Goal: Information Seeking & Learning: Check status

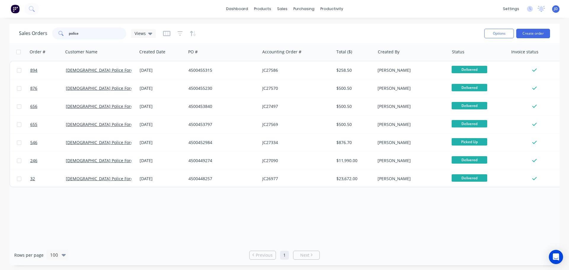
drag, startPoint x: 93, startPoint y: 38, endPoint x: 0, endPoint y: 22, distance: 94.7
click at [0, 31] on div "Sales Orders police Views Options Create order Order # Customer Name Created Da…" at bounding box center [284, 145] width 569 height 242
type input "helios"
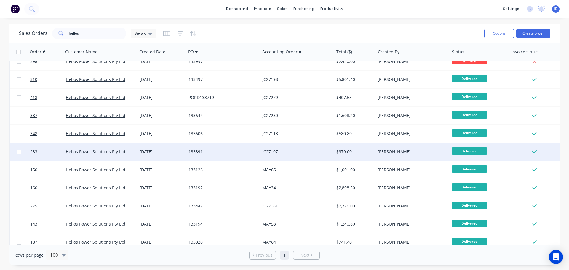
scroll to position [237, 0]
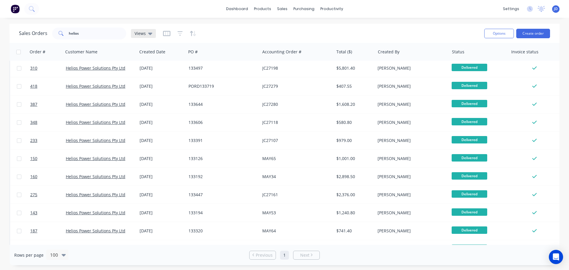
drag, startPoint x: 137, startPoint y: 30, endPoint x: 143, endPoint y: 32, distance: 6.2
click at [138, 30] on div "Views" at bounding box center [143, 33] width 25 height 9
click at [148, 93] on button "CURRENT JOBS (Default)" at bounding box center [167, 95] width 68 height 7
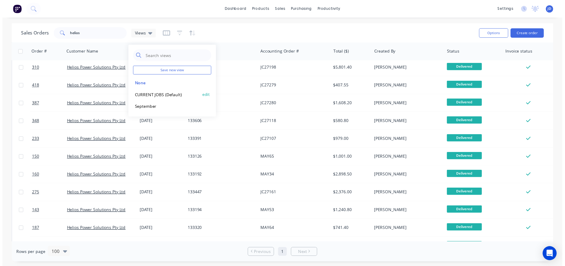
scroll to position [0, 0]
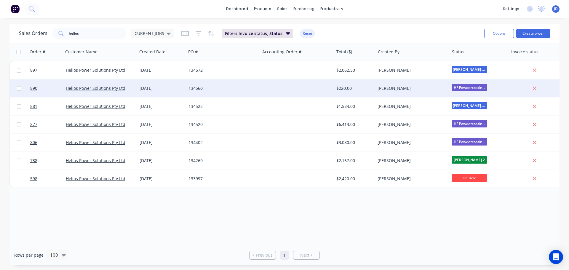
click at [431, 95] on div "[PERSON_NAME]" at bounding box center [412, 88] width 74 height 18
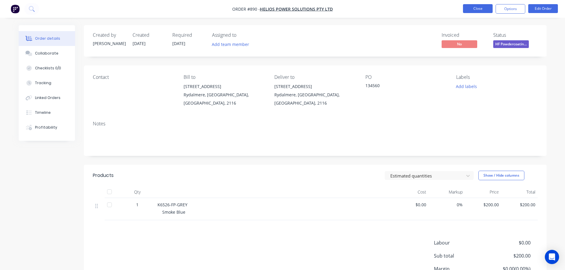
click at [477, 9] on button "Close" at bounding box center [478, 8] width 30 height 9
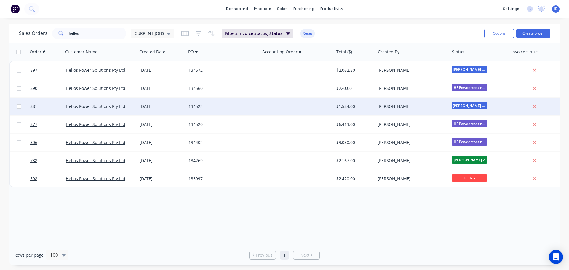
click at [401, 114] on div "[PERSON_NAME]" at bounding box center [412, 107] width 74 height 18
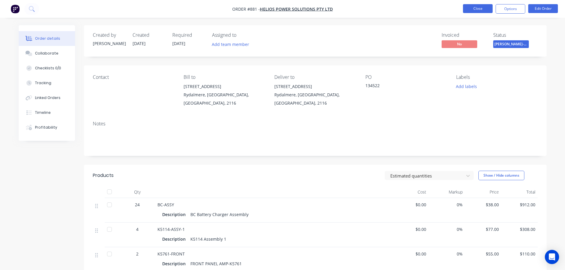
click at [474, 9] on button "Close" at bounding box center [478, 8] width 30 height 9
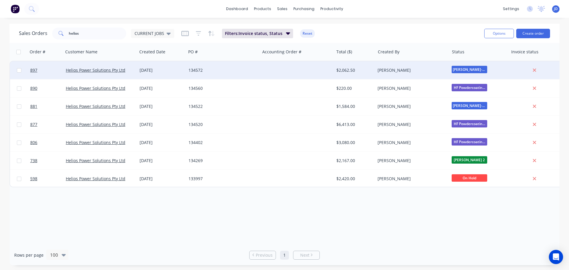
click at [395, 73] on div "[PERSON_NAME]" at bounding box center [412, 70] width 74 height 18
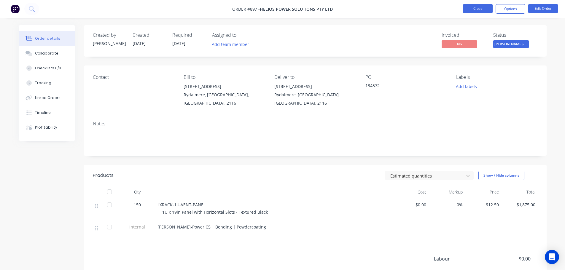
click at [475, 13] on button "Close" at bounding box center [478, 8] width 30 height 9
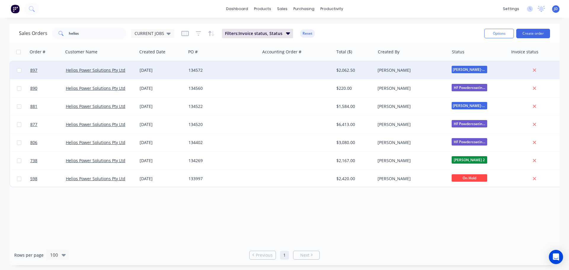
click at [327, 67] on div at bounding box center [297, 70] width 74 height 18
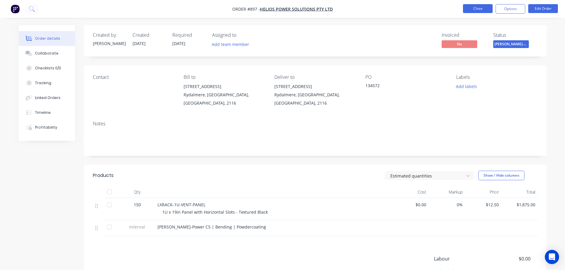
click at [484, 6] on button "Close" at bounding box center [478, 8] width 30 height 9
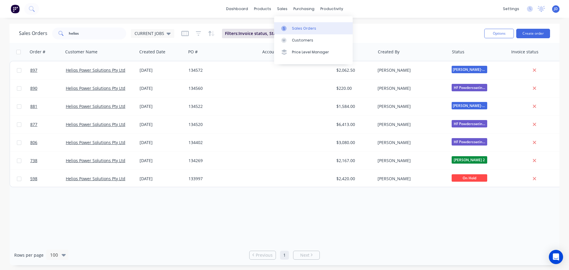
click at [298, 25] on link "Sales Orders" at bounding box center [313, 28] width 79 height 12
click at [318, 26] on link "Sales Orders" at bounding box center [313, 28] width 79 height 12
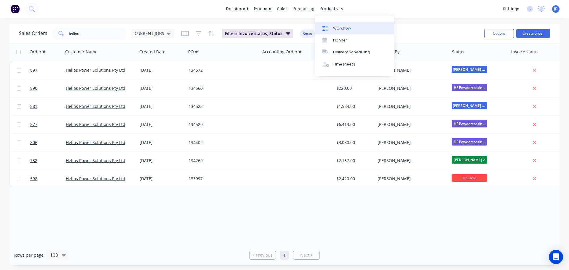
click at [328, 26] on div at bounding box center [326, 28] width 9 height 5
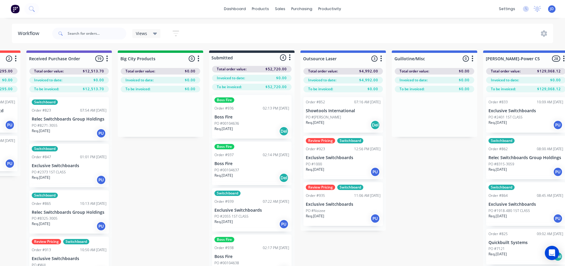
scroll to position [0, 121]
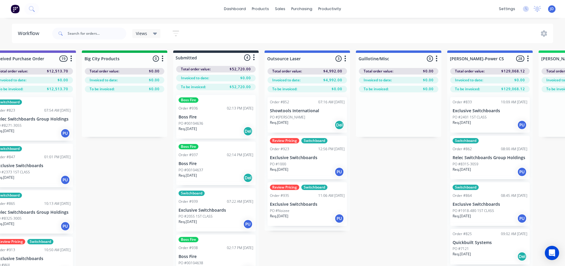
drag, startPoint x: 211, startPoint y: 155, endPoint x: 236, endPoint y: 153, distance: 25.8
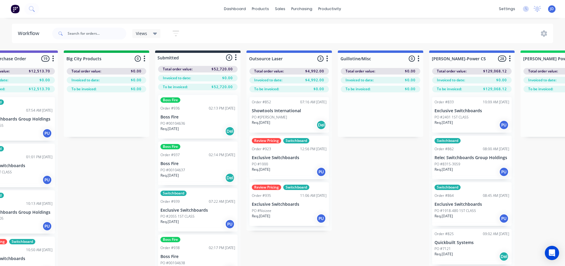
drag, startPoint x: 386, startPoint y: 181, endPoint x: 399, endPoint y: 174, distance: 15.5
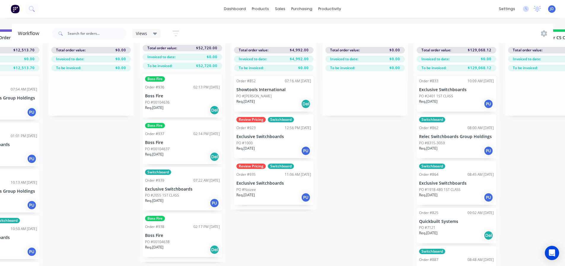
scroll to position [12, 147]
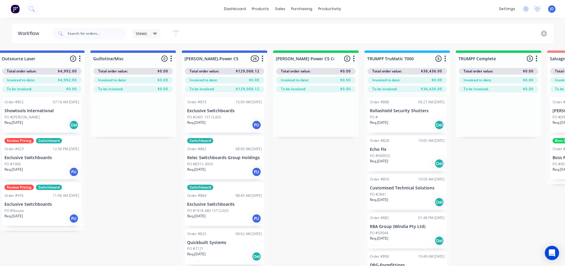
drag, startPoint x: 347, startPoint y: 222, endPoint x: 412, endPoint y: 195, distance: 70.7
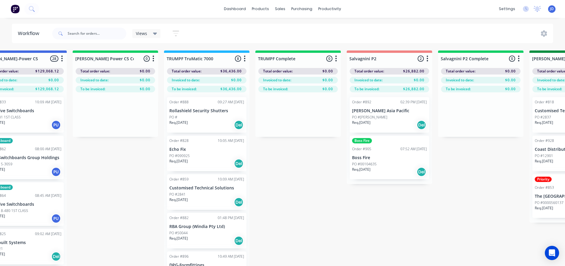
drag, startPoint x: 398, startPoint y: 193, endPoint x: 419, endPoint y: 165, distance: 34.9
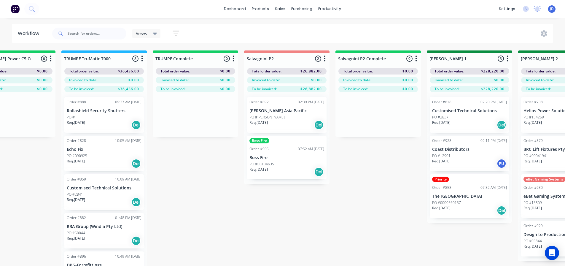
drag, startPoint x: 361, startPoint y: 226, endPoint x: 398, endPoint y: 211, distance: 40.2
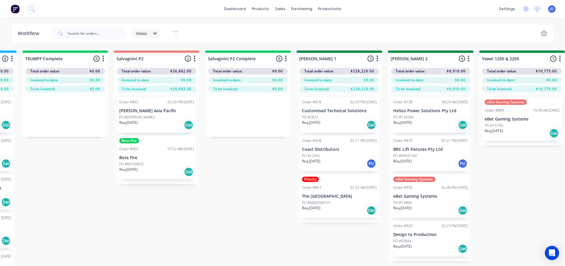
scroll to position [0, 872]
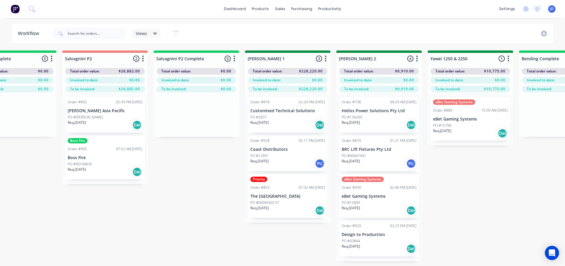
drag, startPoint x: 307, startPoint y: 162, endPoint x: 339, endPoint y: 149, distance: 34.9
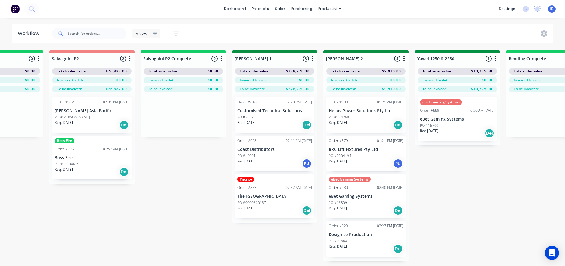
drag, startPoint x: 449, startPoint y: 173, endPoint x: 464, endPoint y: 163, distance: 18.1
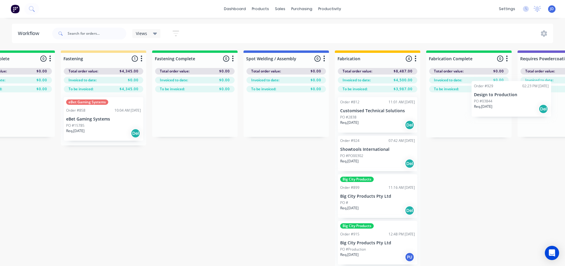
scroll to position [0, 1448]
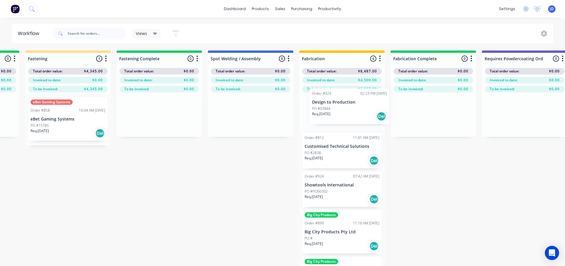
drag, startPoint x: 522, startPoint y: 117, endPoint x: 359, endPoint y: 115, distance: 162.7
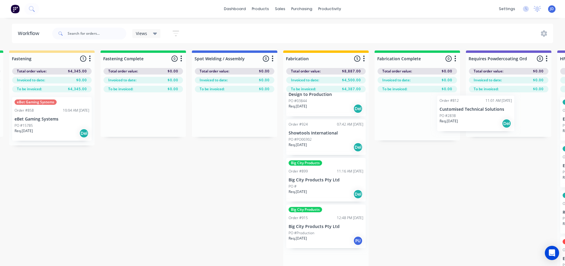
scroll to position [15, 0]
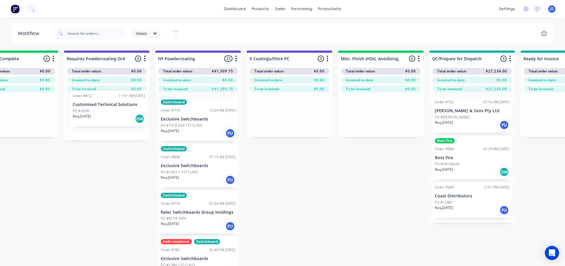
drag, startPoint x: 349, startPoint y: 144, endPoint x: 131, endPoint y: 130, distance: 219.2
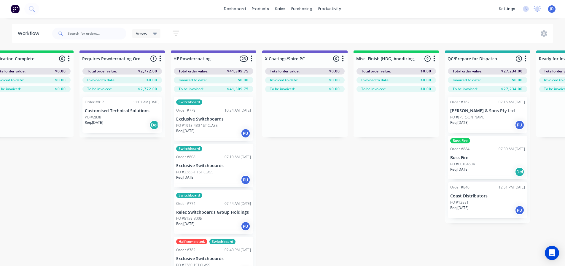
scroll to position [0, 0]
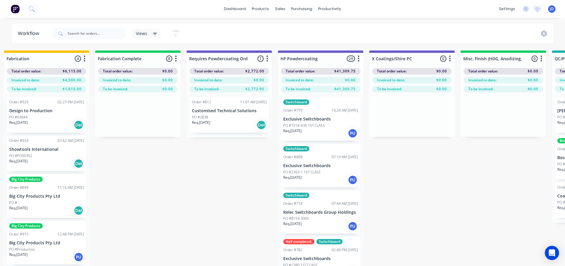
drag, startPoint x: 128, startPoint y: 169, endPoint x: 83, endPoint y: 157, distance: 46.9
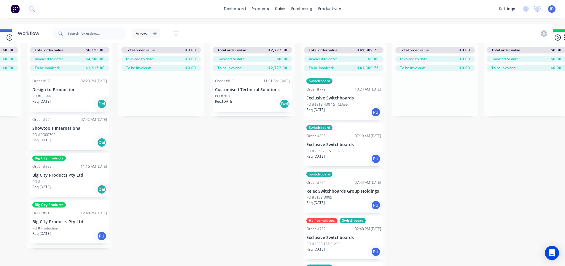
scroll to position [25, 1720]
click at [65, 219] on p "Big City Products Pty Ltd" at bounding box center [69, 221] width 75 height 5
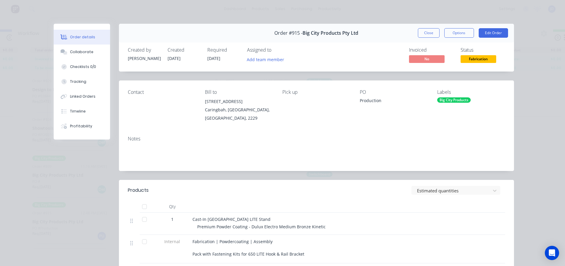
click at [429, 32] on button "Close" at bounding box center [429, 32] width 22 height 9
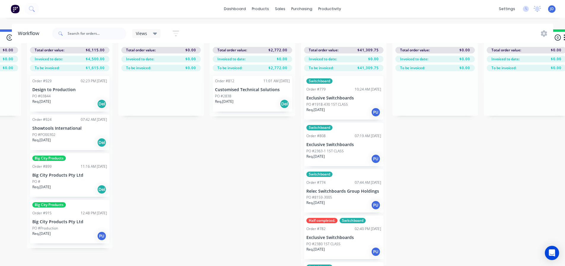
click at [51, 184] on p "Req. [DATE]" at bounding box center [41, 186] width 18 height 5
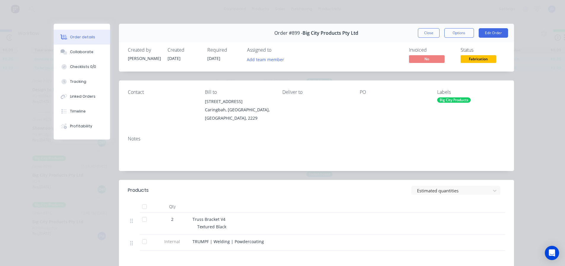
click at [426, 32] on button "Close" at bounding box center [429, 32] width 22 height 9
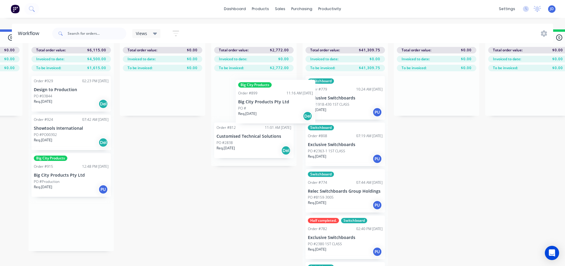
drag, startPoint x: 79, startPoint y: 174, endPoint x: 226, endPoint y: 124, distance: 154.9
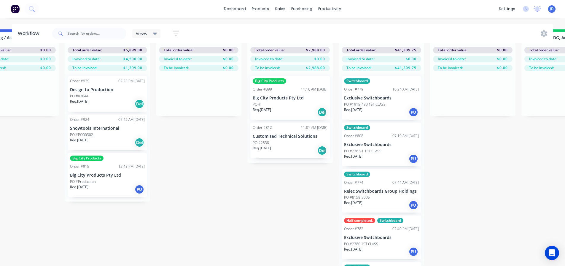
drag, startPoint x: 161, startPoint y: 171, endPoint x: 156, endPoint y: 169, distance: 5.7
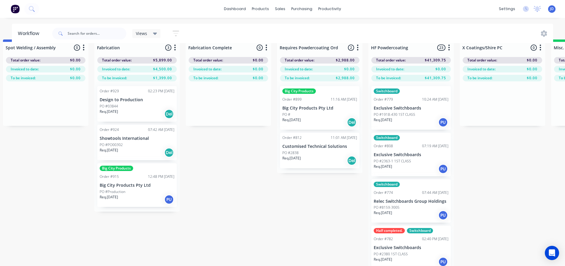
scroll to position [0, 1653]
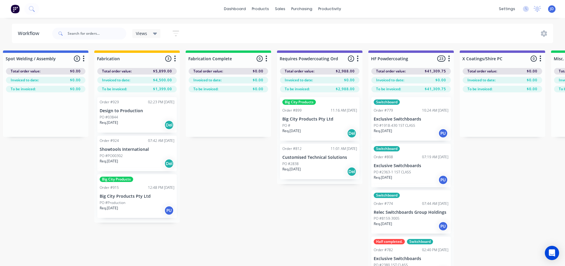
click at [151, 151] on p "Showtools International" at bounding box center [137, 149] width 75 height 5
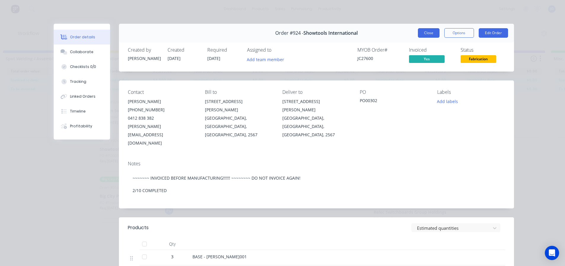
click at [431, 31] on button "Close" at bounding box center [429, 32] width 22 height 9
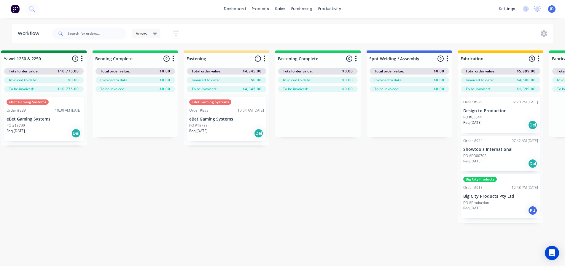
drag, startPoint x: 259, startPoint y: 172, endPoint x: 200, endPoint y: 139, distance: 67.6
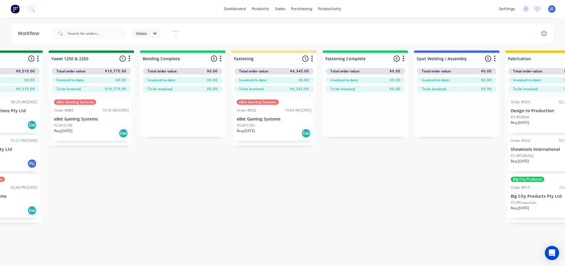
drag, startPoint x: 232, startPoint y: 176, endPoint x: 208, endPoint y: 169, distance: 24.8
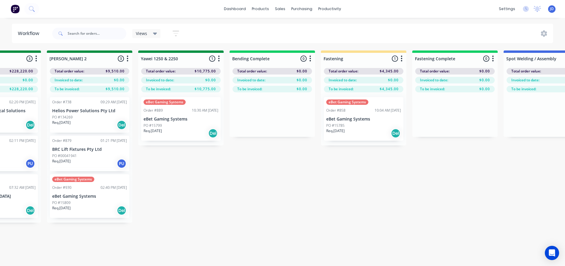
drag, startPoint x: 261, startPoint y: 179, endPoint x: 253, endPoint y: 175, distance: 9.0
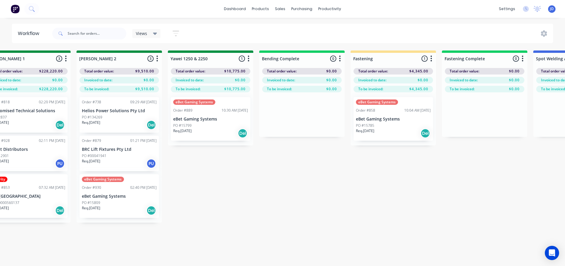
click at [378, 133] on div "Req. [DATE] Del" at bounding box center [393, 133] width 75 height 10
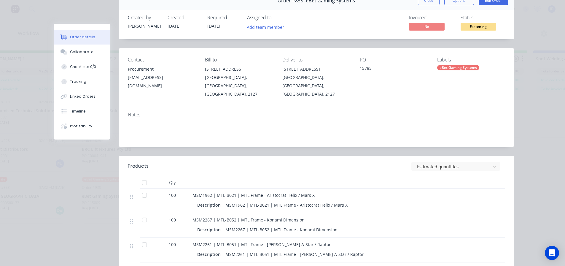
scroll to position [0, 0]
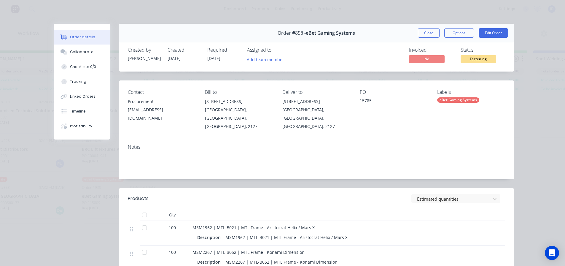
click at [428, 31] on button "Close" at bounding box center [429, 32] width 22 height 9
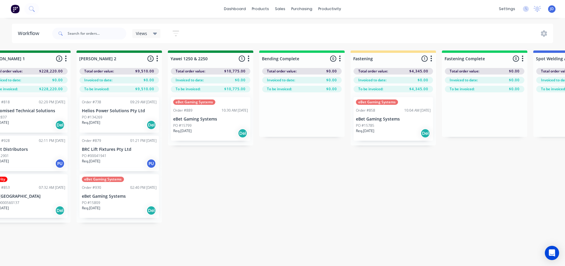
click at [214, 127] on div "eBet Gaming Systems Order #889 10:30 AM [DATE] eBet Gaming Systems PO #15799 Re…" at bounding box center [210, 119] width 79 height 44
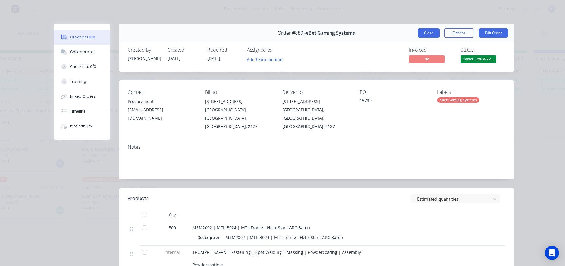
click at [429, 31] on button "Close" at bounding box center [429, 32] width 22 height 9
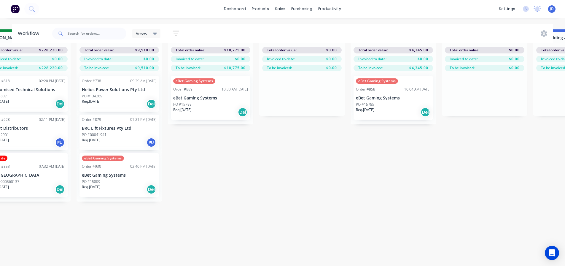
scroll to position [9, 1123]
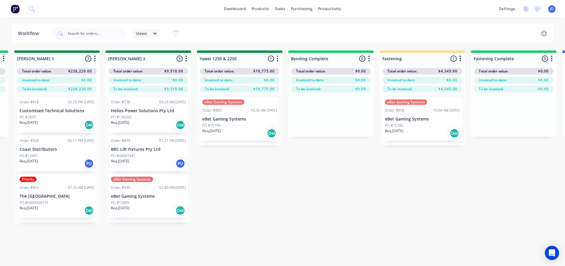
drag, startPoint x: 281, startPoint y: 222, endPoint x: 228, endPoint y: 212, distance: 54.0
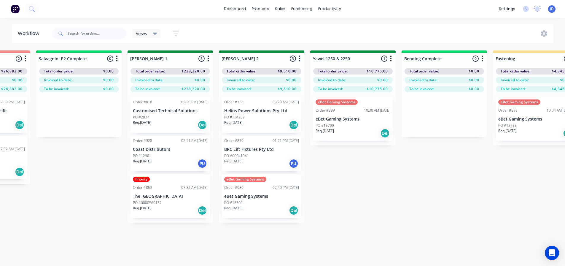
click at [269, 193] on div "eBet Gaming Systems Order #930 02:40 PM [DATE] eBet Gaming Systems PO #15809 Re…" at bounding box center [261, 196] width 79 height 44
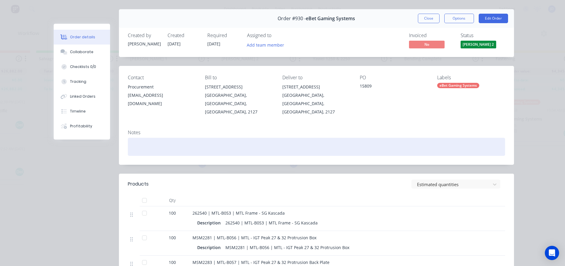
scroll to position [0, 0]
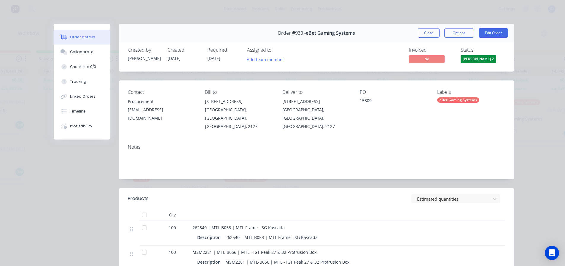
click at [431, 28] on div "Order #930 - eBet Gaming Systems Close Options Edit Order" at bounding box center [316, 33] width 395 height 19
click at [429, 31] on button "Close" at bounding box center [429, 32] width 22 height 9
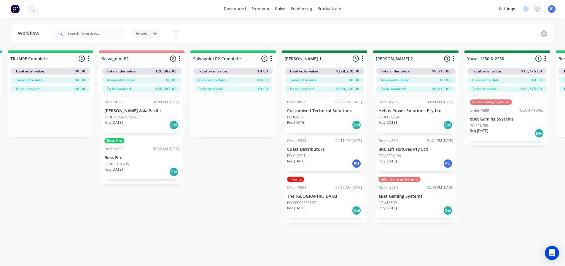
drag, startPoint x: 447, startPoint y: 209, endPoint x: 387, endPoint y: 196, distance: 60.9
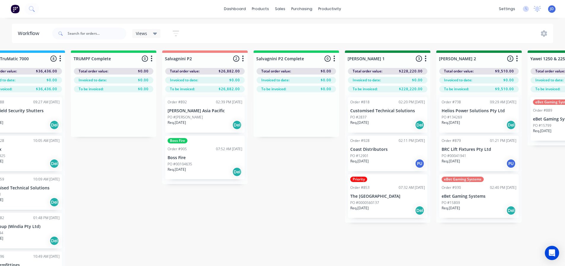
scroll to position [0, 613]
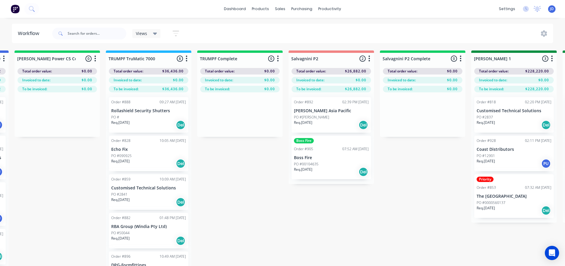
drag, startPoint x: 301, startPoint y: 192, endPoint x: 255, endPoint y: 174, distance: 49.4
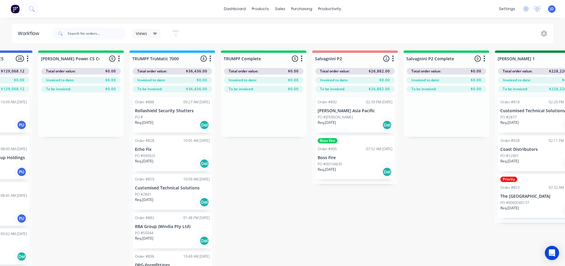
click at [346, 169] on div "Req. [DATE] Del" at bounding box center [354, 172] width 75 height 10
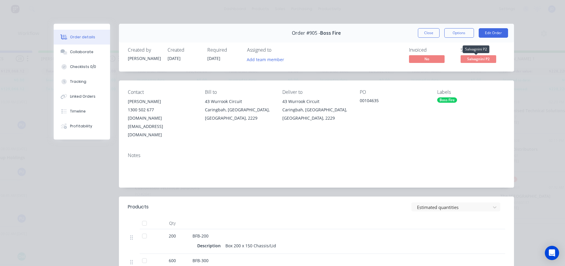
click at [477, 59] on span "Salvagnini P2" at bounding box center [478, 58] width 36 height 7
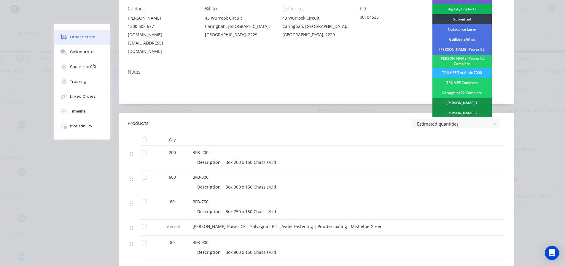
scroll to position [89, 0]
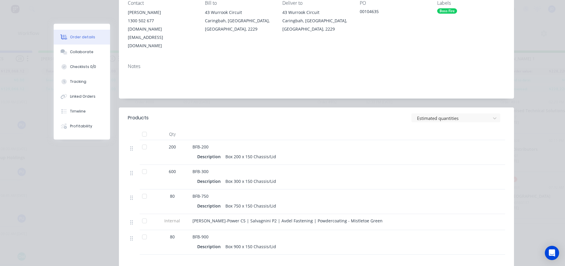
drag, startPoint x: 127, startPoint y: 205, endPoint x: 129, endPoint y: 212, distance: 6.8
click at [129, 214] on div at bounding box center [134, 222] width 12 height 16
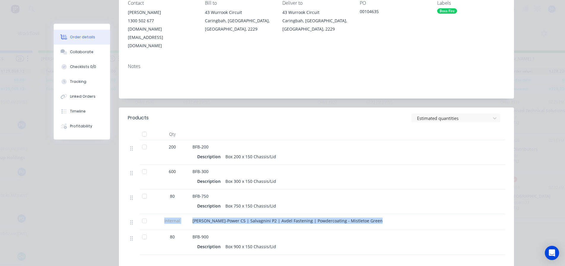
drag, startPoint x: 129, startPoint y: 213, endPoint x: 130, endPoint y: 209, distance: 4.7
click at [128, 220] on div "200 BFB-200 Description Box 200 x 150 Chassis/Lid 600 BFB-300 Description Box 3…" at bounding box center [316, 197] width 377 height 114
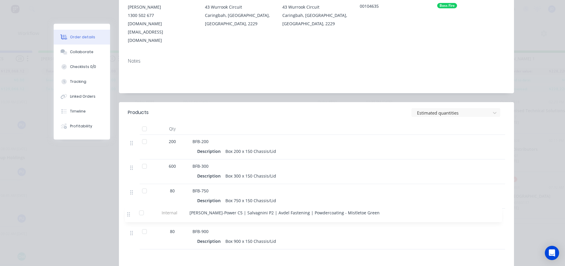
drag, startPoint x: 129, startPoint y: 206, endPoint x: 128, endPoint y: 219, distance: 13.3
click at [128, 220] on div "200 BFB-200 Description Box 200 x 150 Chassis/Lid 600 BFB-300 Description Box 3…" at bounding box center [316, 192] width 377 height 114
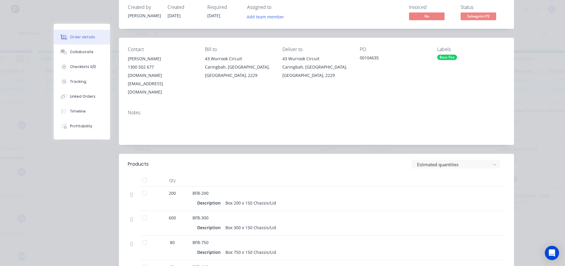
scroll to position [0, 0]
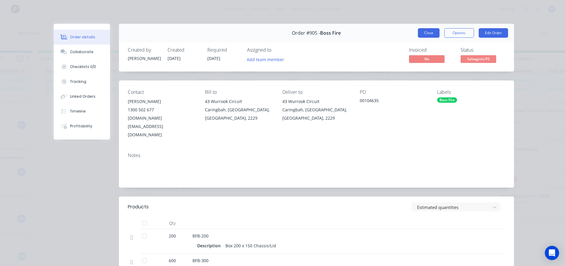
click at [427, 34] on button "Close" at bounding box center [429, 32] width 22 height 9
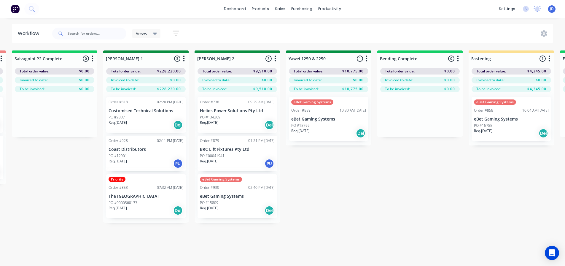
drag, startPoint x: 380, startPoint y: 245, endPoint x: 463, endPoint y: 87, distance: 178.6
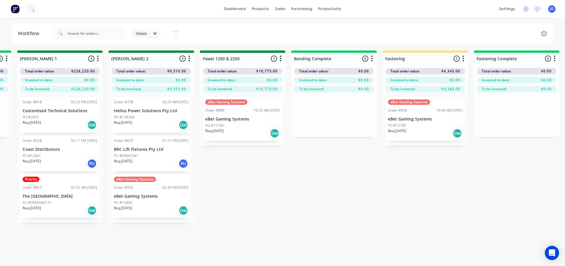
drag, startPoint x: 443, startPoint y: 185, endPoint x: 516, endPoint y: 127, distance: 93.6
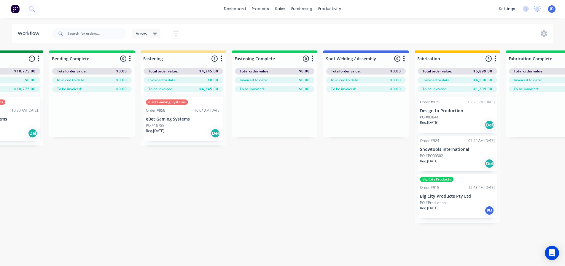
drag, startPoint x: 361, startPoint y: 180, endPoint x: 435, endPoint y: 150, distance: 79.9
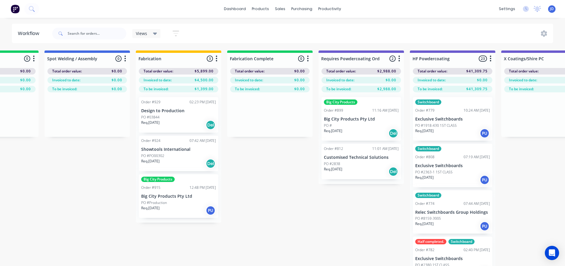
drag, startPoint x: 433, startPoint y: 210, endPoint x: 477, endPoint y: 180, distance: 53.2
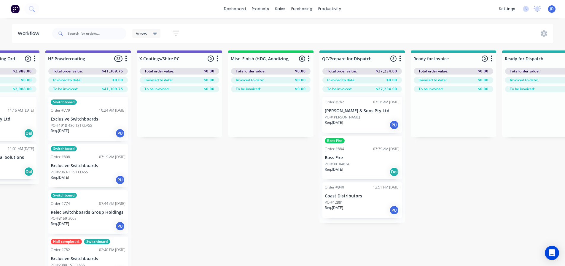
scroll to position [0, 2181]
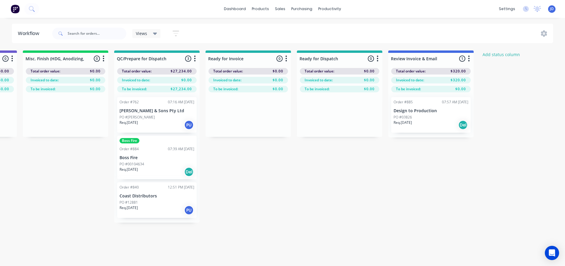
drag, startPoint x: 477, startPoint y: 175, endPoint x: 594, endPoint y: 111, distance: 134.4
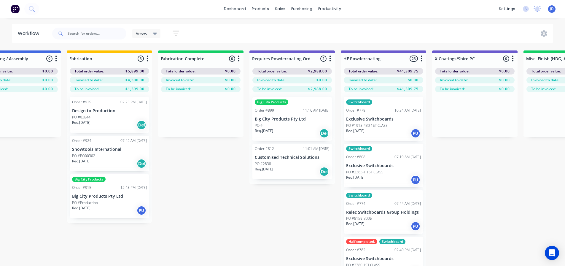
scroll to position [0, 1568]
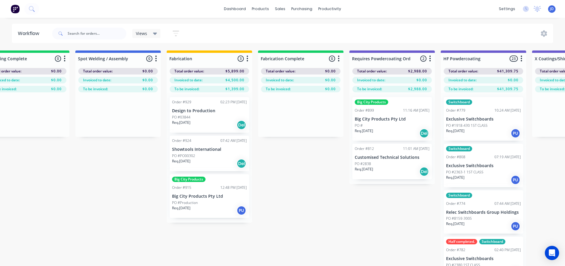
drag, startPoint x: 454, startPoint y: 199, endPoint x: 405, endPoint y: 175, distance: 55.5
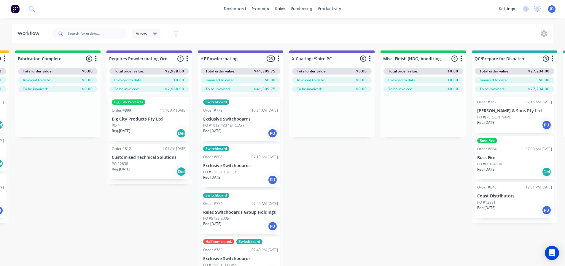
scroll to position [0, 2181]
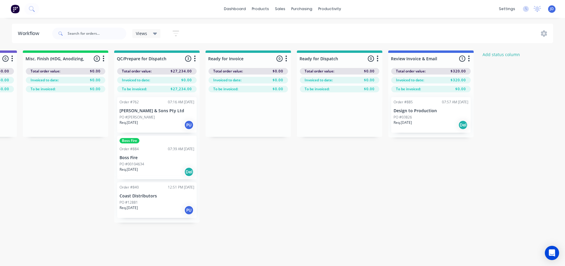
drag, startPoint x: 317, startPoint y: 213, endPoint x: 392, endPoint y: 201, distance: 76.3
click at [416, 123] on div "Req. [DATE] Del" at bounding box center [430, 125] width 75 height 10
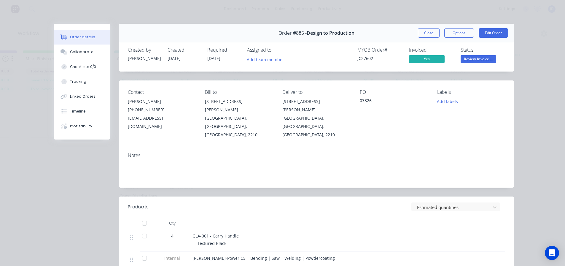
drag, startPoint x: 421, startPoint y: 35, endPoint x: 418, endPoint y: 38, distance: 3.8
click at [421, 35] on button "Close" at bounding box center [429, 32] width 22 height 9
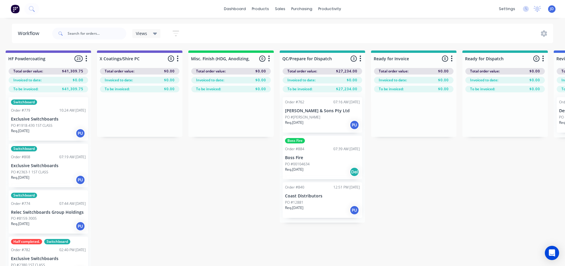
drag, startPoint x: 354, startPoint y: 204, endPoint x: 295, endPoint y: 194, distance: 59.1
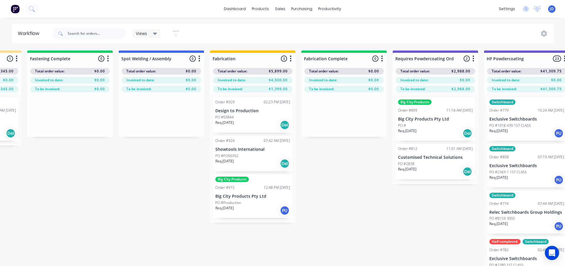
drag, startPoint x: 305, startPoint y: 246, endPoint x: 273, endPoint y: 215, distance: 44.5
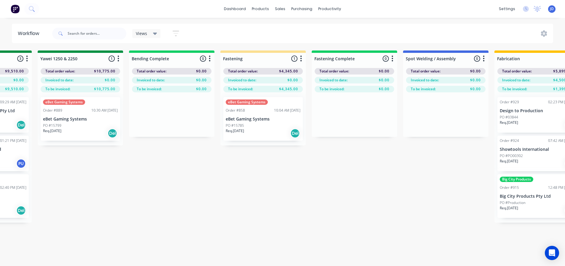
drag, startPoint x: 333, startPoint y: 237, endPoint x: 281, endPoint y: 221, distance: 54.0
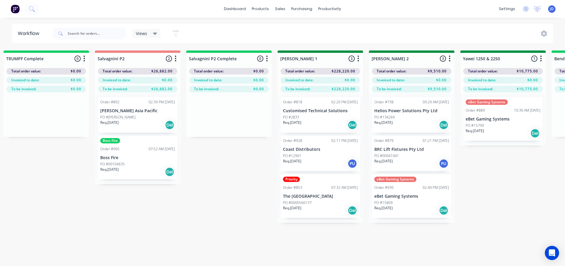
drag, startPoint x: 383, startPoint y: 223, endPoint x: 303, endPoint y: 196, distance: 84.3
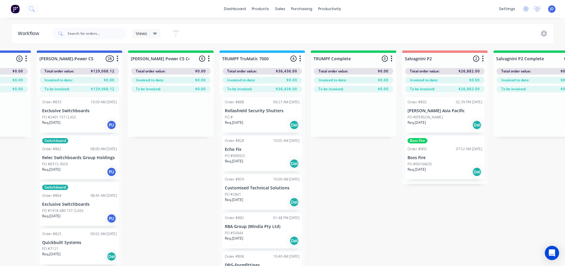
drag, startPoint x: 368, startPoint y: 232, endPoint x: 296, endPoint y: 208, distance: 76.1
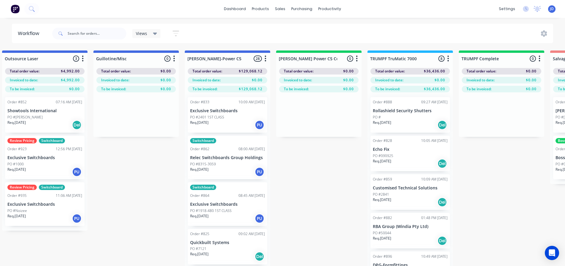
scroll to position [0, 206]
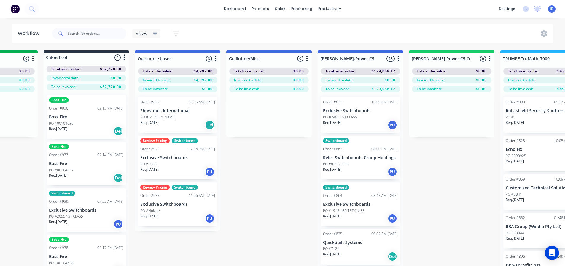
drag, startPoint x: 336, startPoint y: 206, endPoint x: 277, endPoint y: 177, distance: 66.5
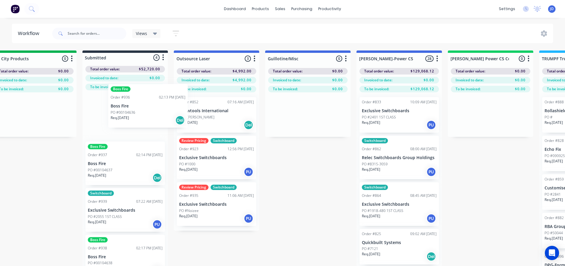
drag, startPoint x: 267, startPoint y: 126, endPoint x: 143, endPoint y: 108, distance: 125.8
click at [143, 108] on div "Boss Fire Order #936 02:13 PM [DATE] Boss Fire PO #00104636 Req. [DATE] Del Bos…" at bounding box center [124, 187] width 85 height 194
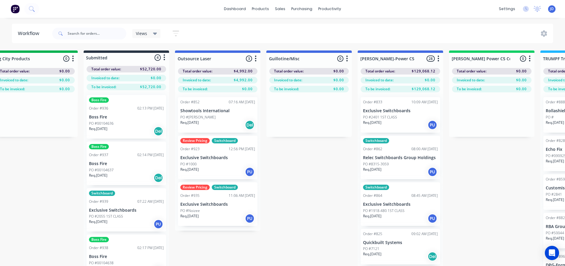
click at [129, 117] on p "Boss Fire" at bounding box center [126, 116] width 75 height 5
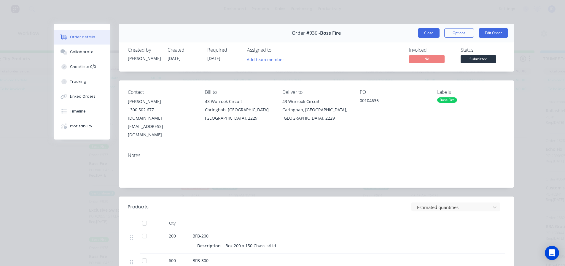
click at [418, 31] on button "Close" at bounding box center [429, 32] width 22 height 9
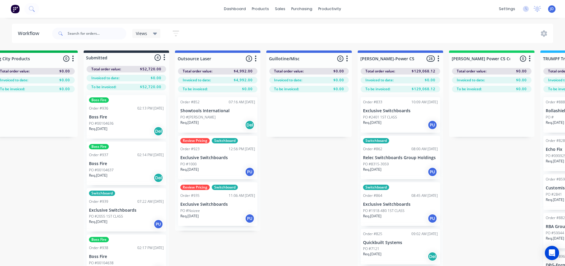
click at [119, 197] on div "Boss Fire Order #936 02:13 PM [DATE] Boss Fire PO #00104636 Req. [DATE] Del Bos…" at bounding box center [126, 186] width 85 height 192
click at [127, 175] on div "Req. [DATE] Del" at bounding box center [126, 177] width 75 height 10
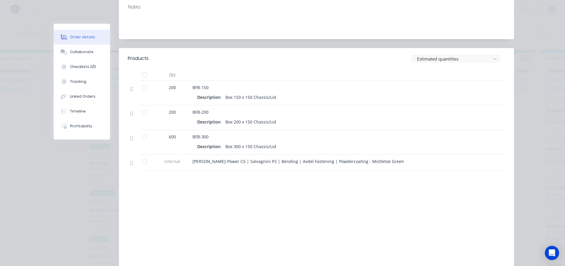
scroll to position [0, 0]
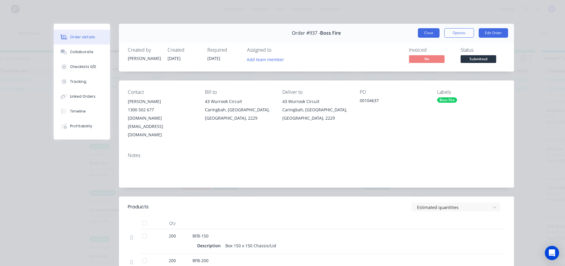
click at [428, 32] on button "Close" at bounding box center [429, 32] width 22 height 9
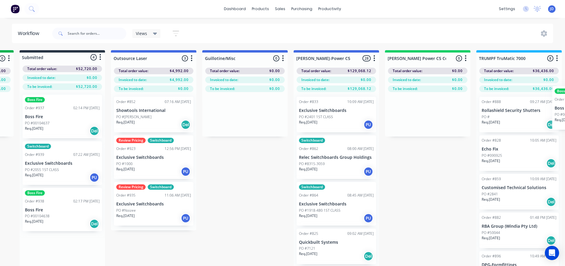
scroll to position [0, 269]
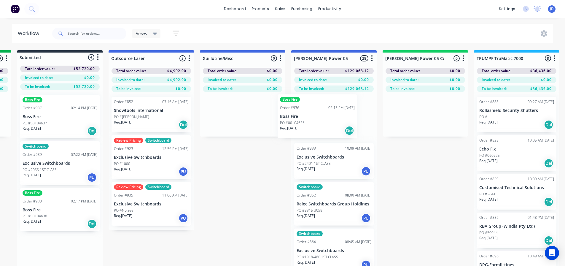
drag, startPoint x: 136, startPoint y: 125, endPoint x: 295, endPoint y: 117, distance: 158.8
click at [66, 167] on div "PO #2055 1ST CLASS" at bounding box center [60, 169] width 75 height 5
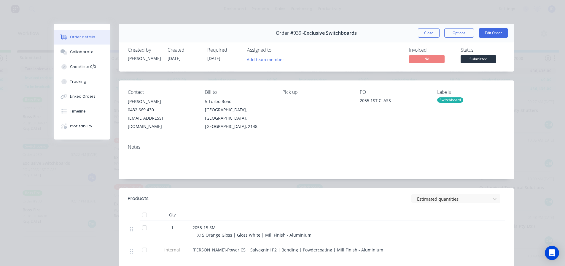
click at [463, 60] on span "Submitted" at bounding box center [478, 58] width 36 height 7
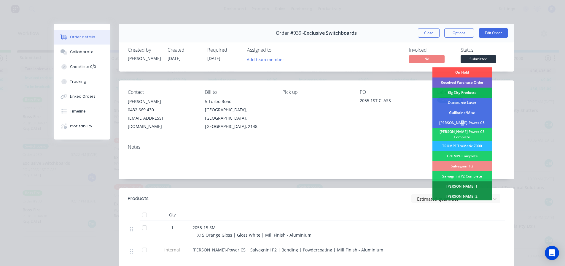
click at [467, 123] on div "[PERSON_NAME]-Power C5" at bounding box center [461, 123] width 59 height 10
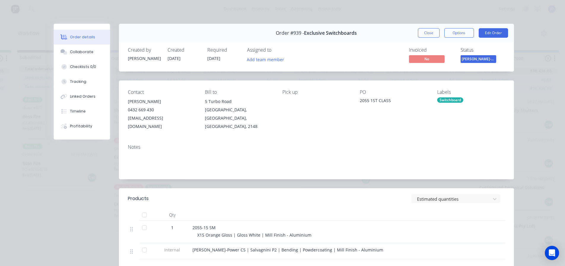
click at [431, 36] on button "Close" at bounding box center [429, 32] width 22 height 9
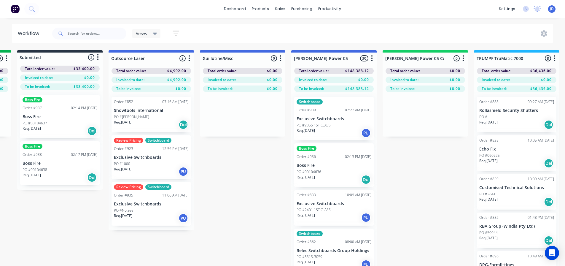
click at [21, 132] on div "Boss Fire Order #937 02:14 PM [DATE] Boss Fire PO #00104637 Req. [DATE] Del Bos…" at bounding box center [59, 140] width 85 height 100
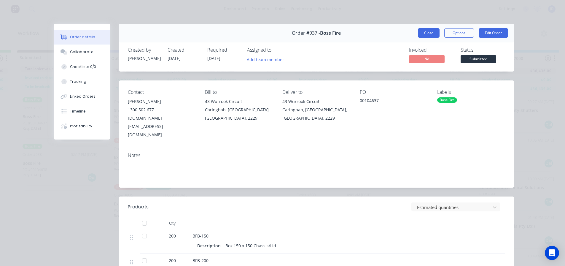
click at [428, 35] on button "Close" at bounding box center [429, 32] width 22 height 9
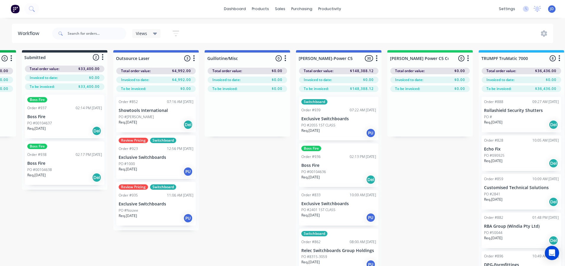
scroll to position [0, 232]
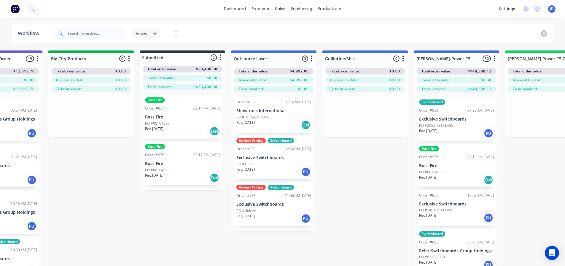
drag, startPoint x: 277, startPoint y: 212, endPoint x: 245, endPoint y: 201, distance: 33.8
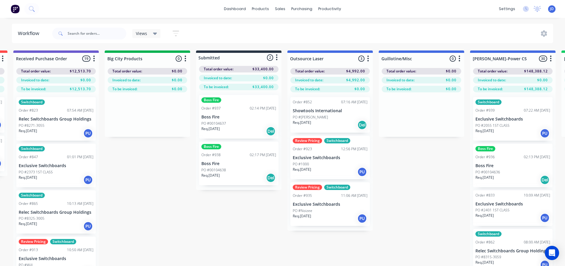
scroll to position [0, 0]
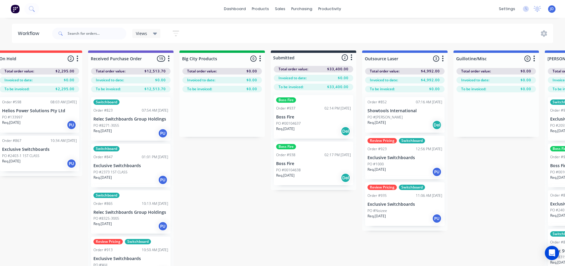
drag, startPoint x: 330, startPoint y: 258, endPoint x: 283, endPoint y: 242, distance: 49.7
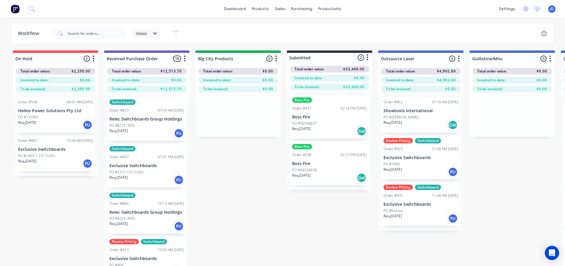
drag, startPoint x: 318, startPoint y: 236, endPoint x: 276, endPoint y: 223, distance: 43.6
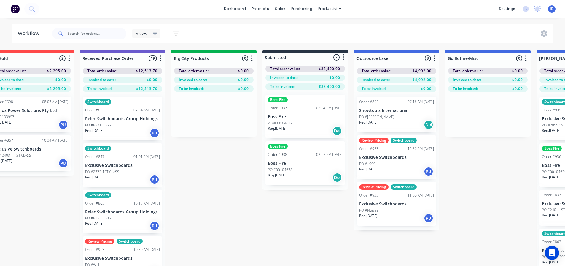
scroll to position [0, 172]
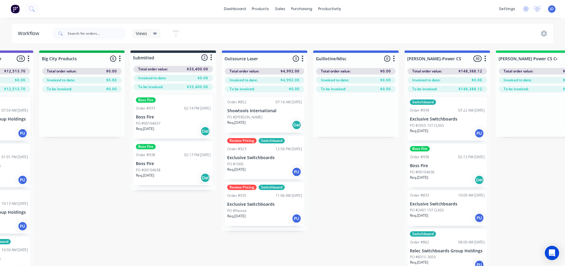
drag, startPoint x: 250, startPoint y: 203, endPoint x: 303, endPoint y: 192, distance: 54.4
